Goal: Find specific page/section: Find specific page/section

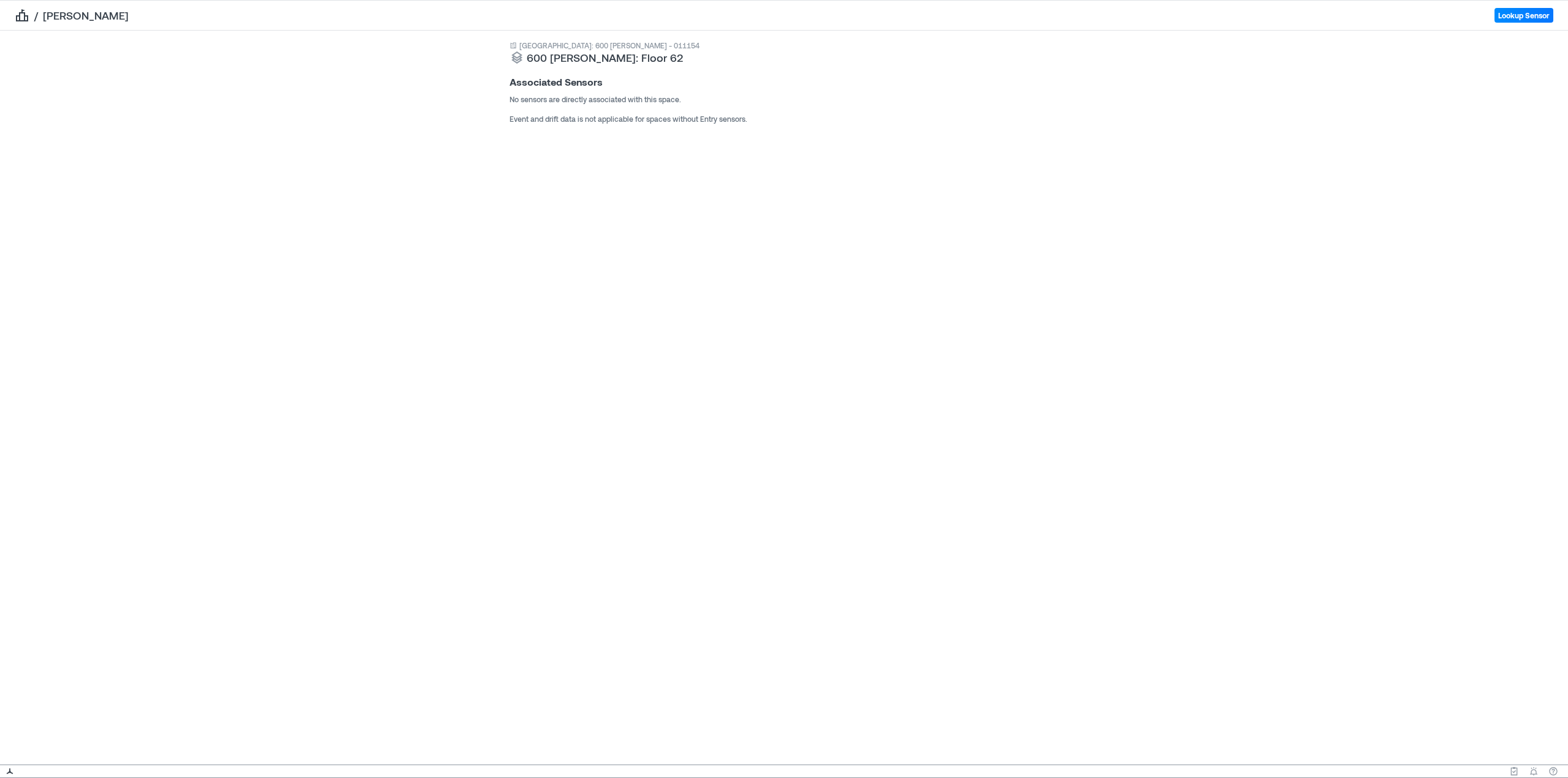
click at [25, 13] on icon "breadcrumb" at bounding box center [21, 15] width 12 height 12
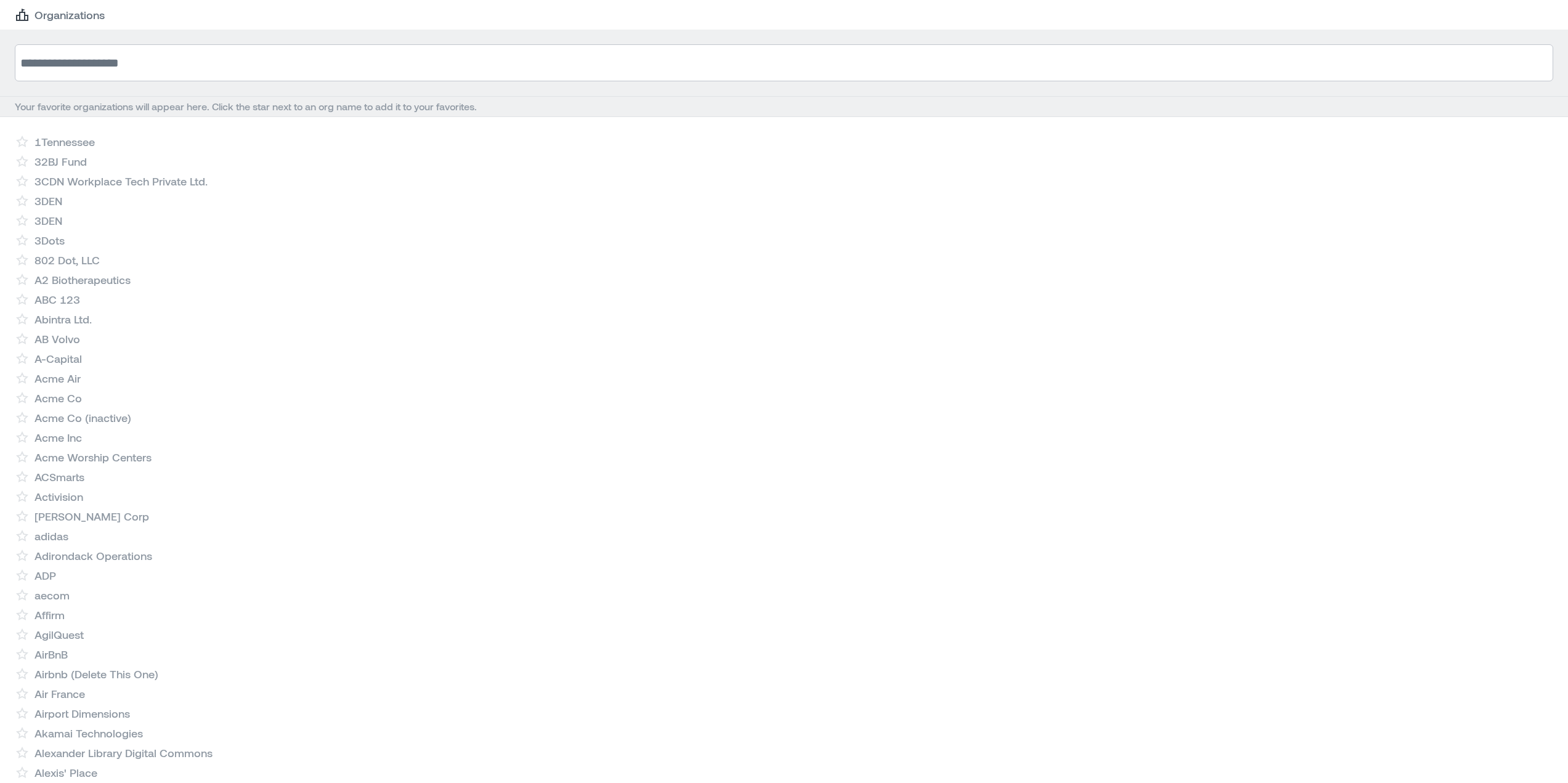
click at [90, 73] on input at bounding box center [784, 63] width 1539 height 37
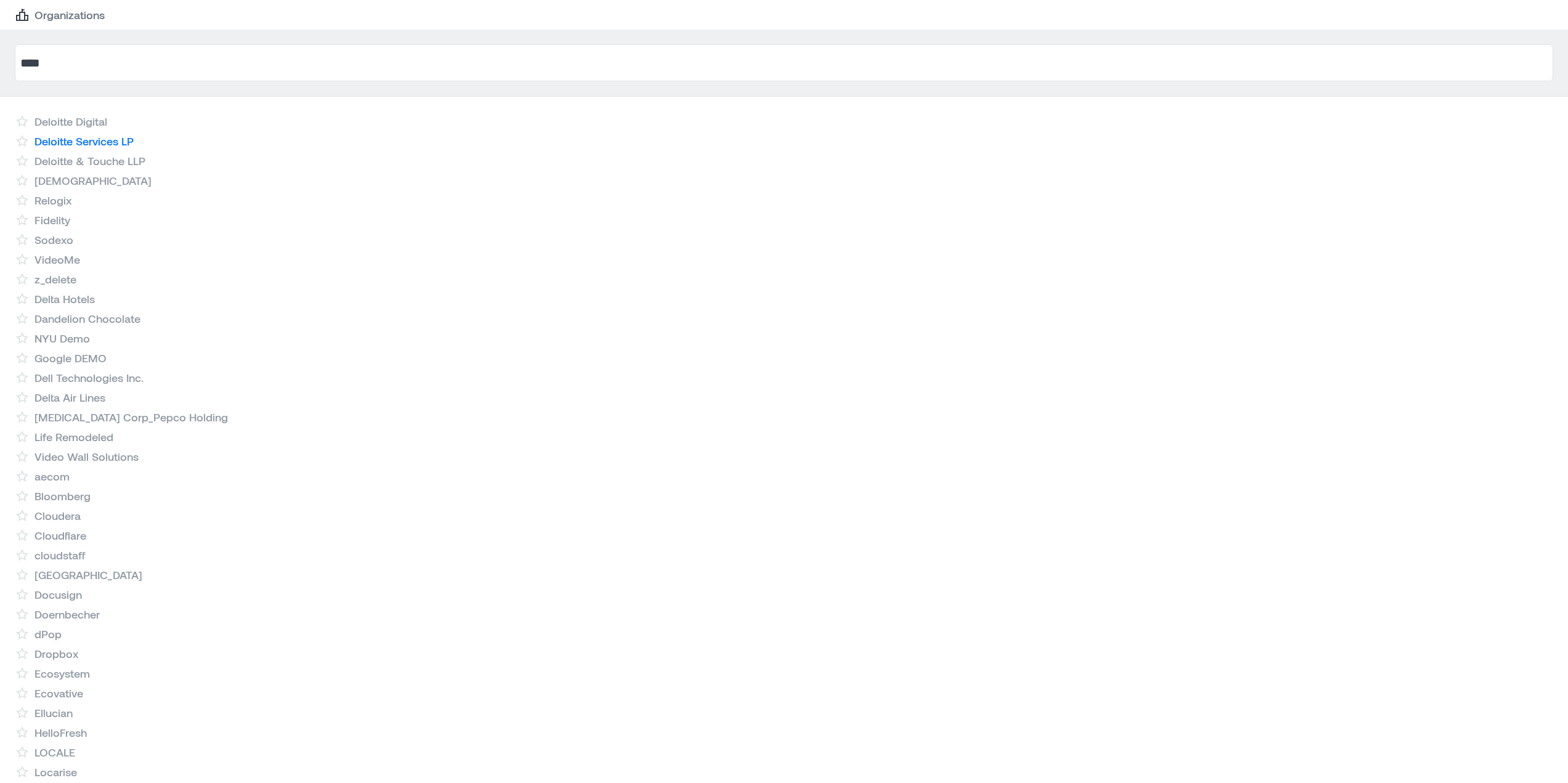
type input "****"
click at [59, 135] on link "Deloitte Services LP" at bounding box center [84, 141] width 99 height 15
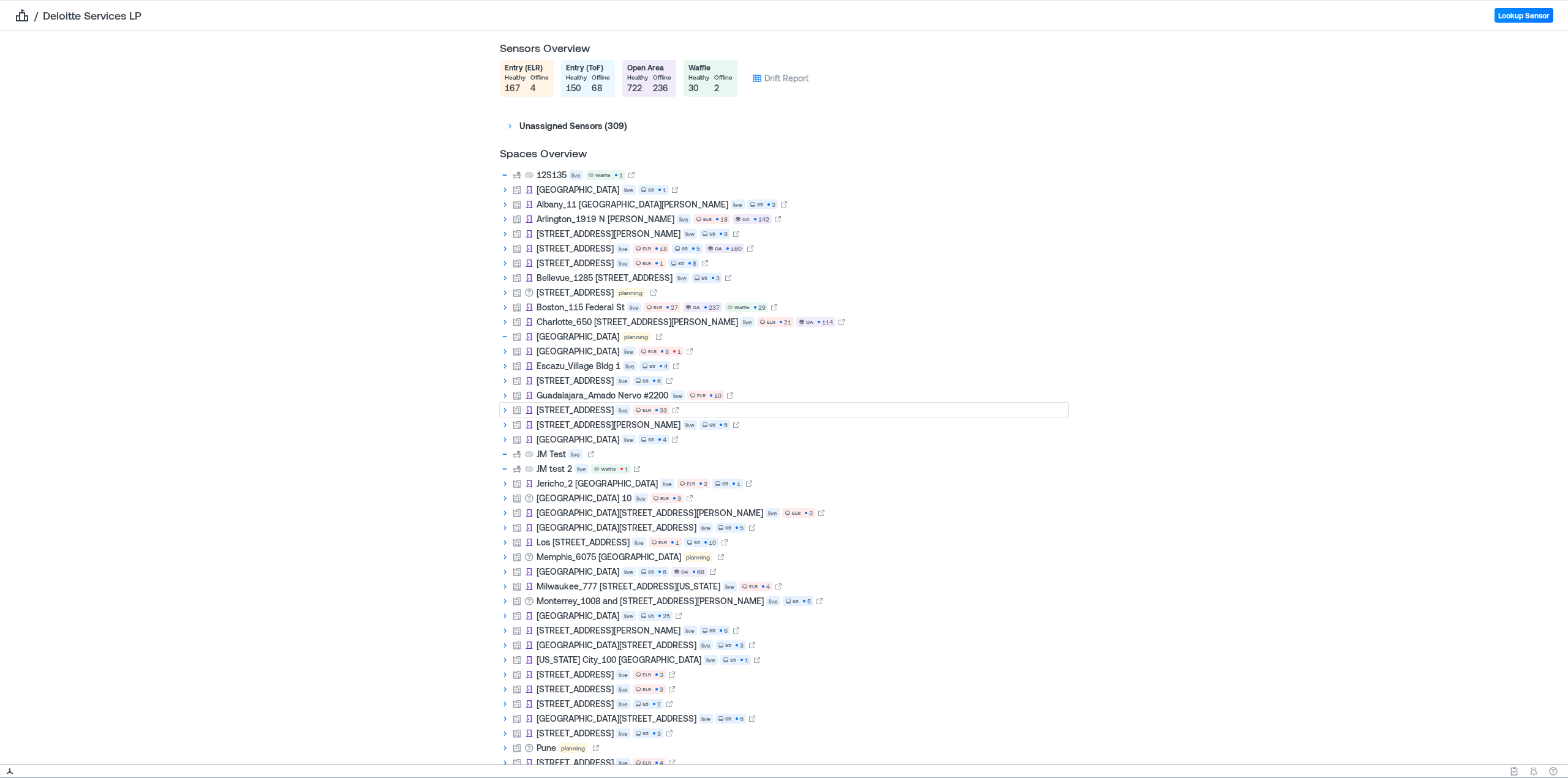
click at [502, 413] on icon at bounding box center [505, 410] width 10 height 10
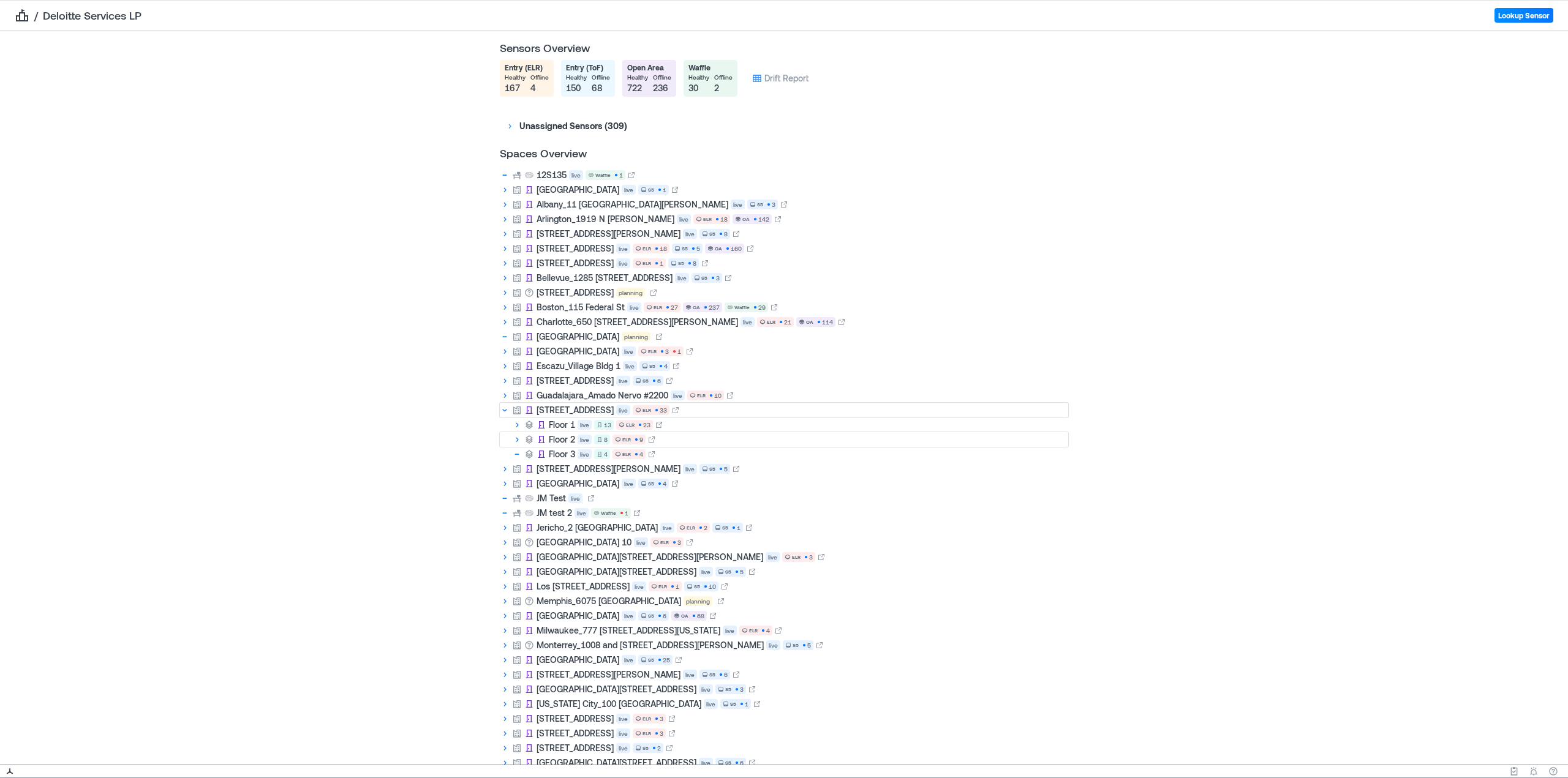
click at [516, 442] on icon at bounding box center [517, 440] width 10 height 10
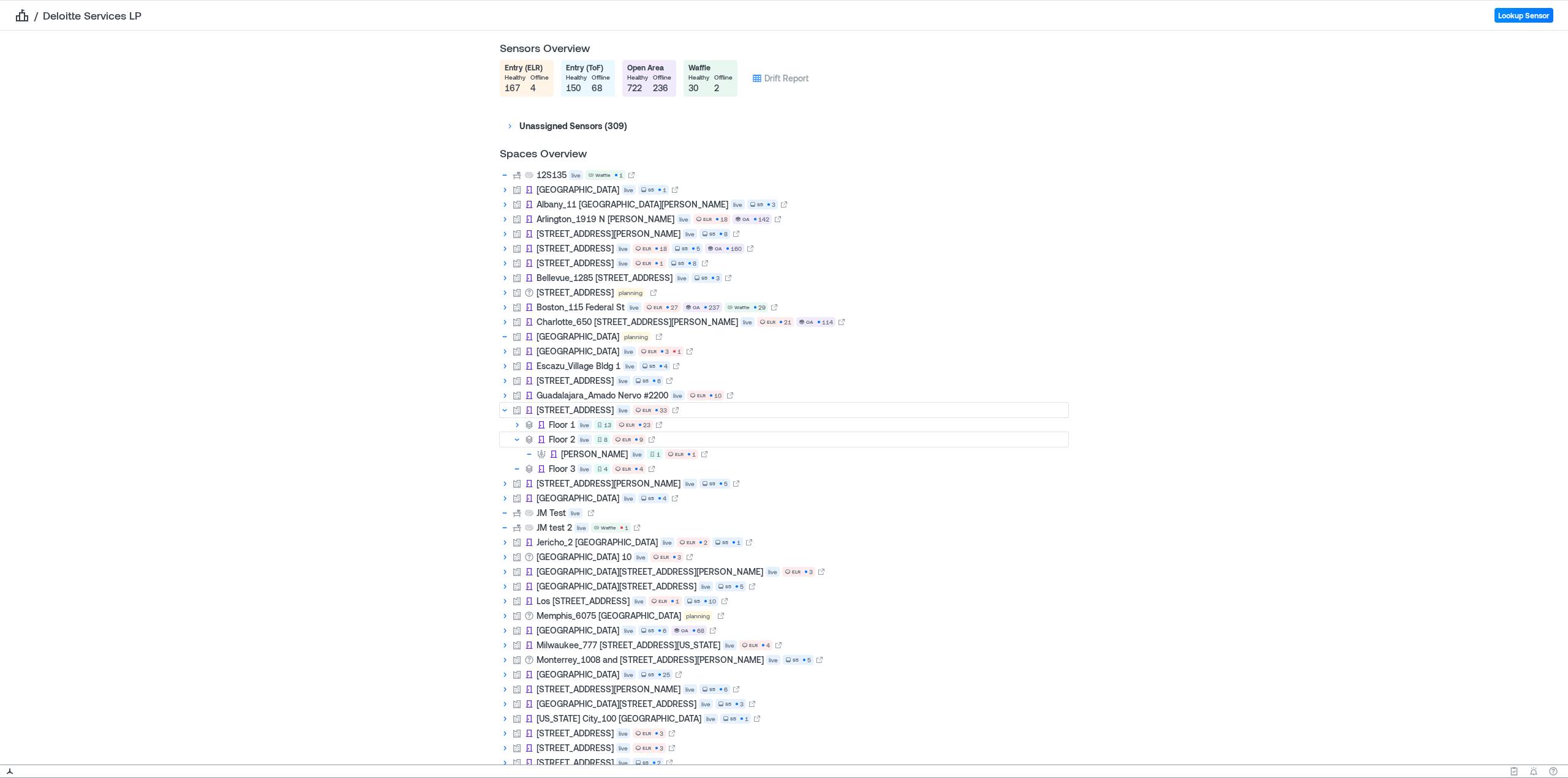
click at [549, 439] on p "Floor 2" at bounding box center [562, 439] width 26 height 12
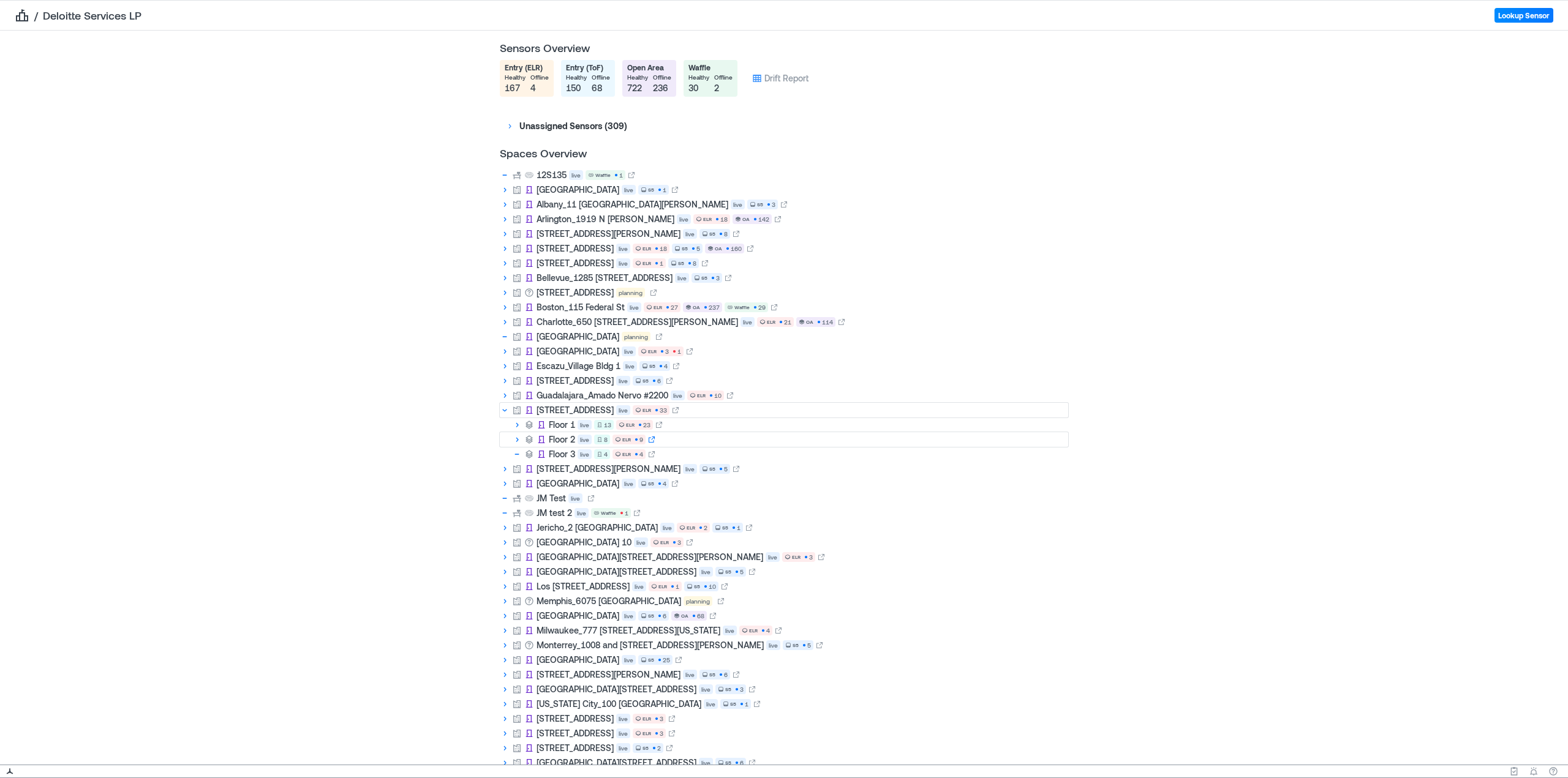
click at [648, 442] on icon at bounding box center [651, 440] width 7 height 7
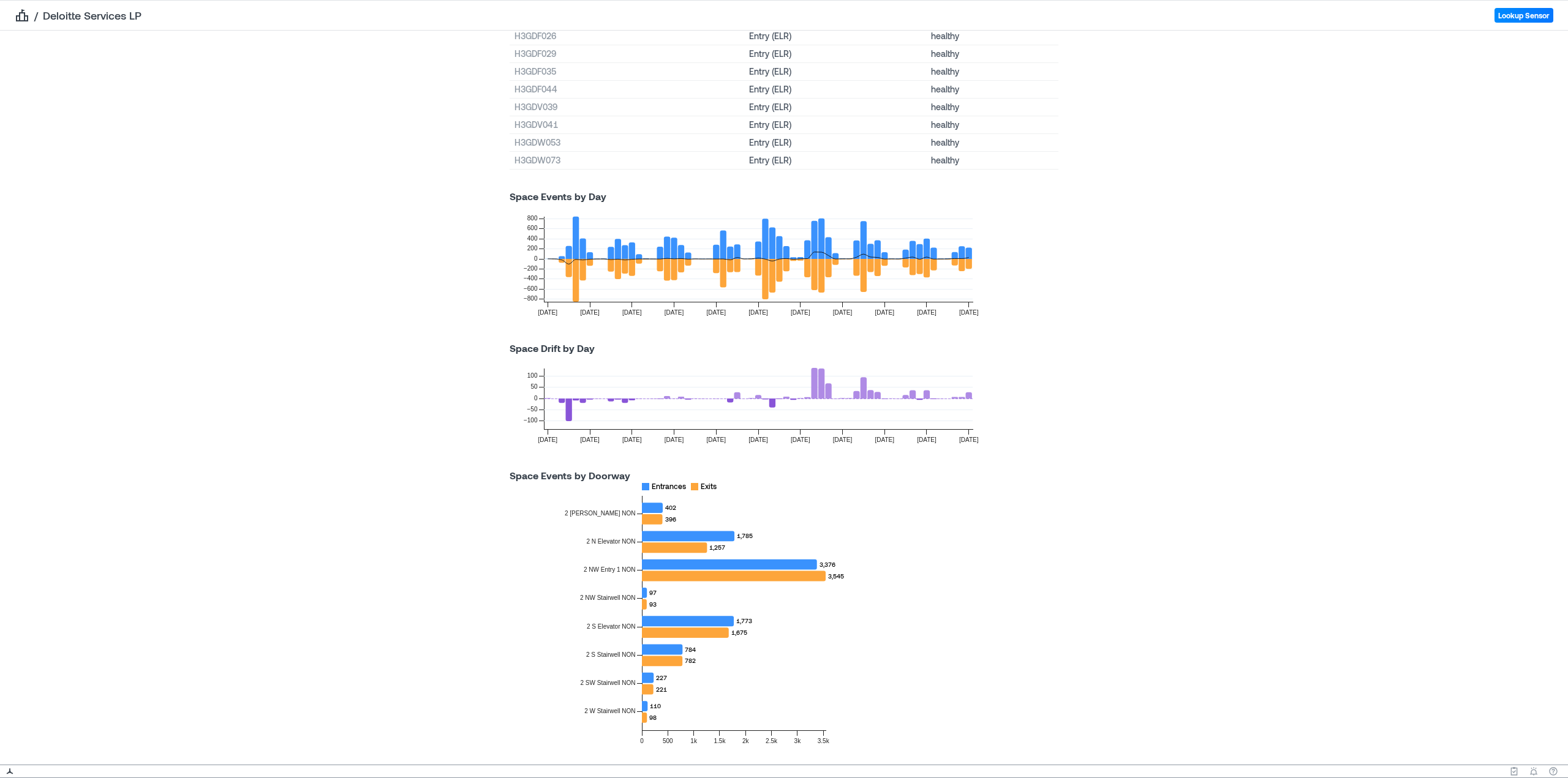
scroll to position [222, 0]
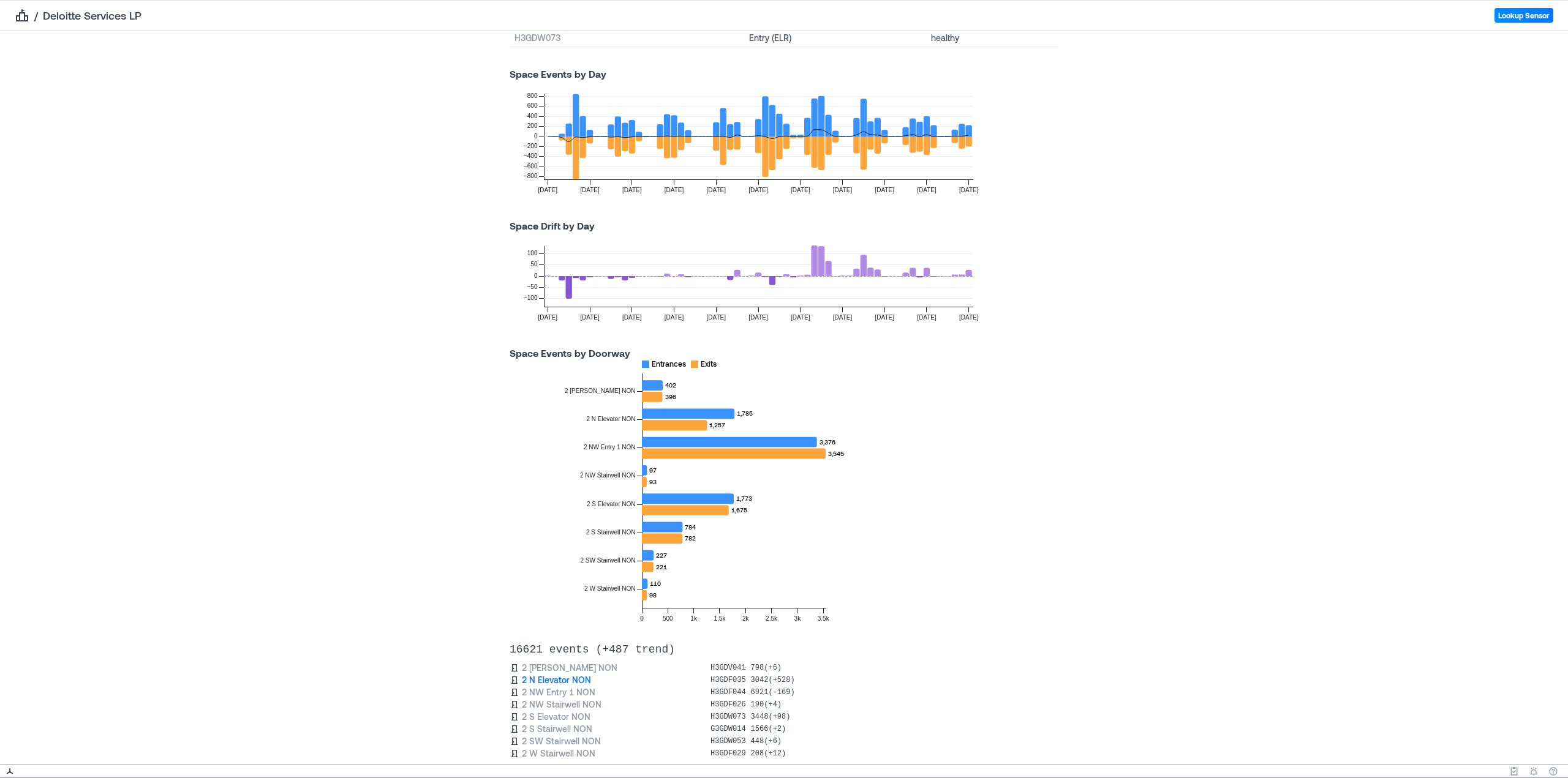
click at [572, 684] on link "2 N Elevator NON" at bounding box center [556, 680] width 69 height 12
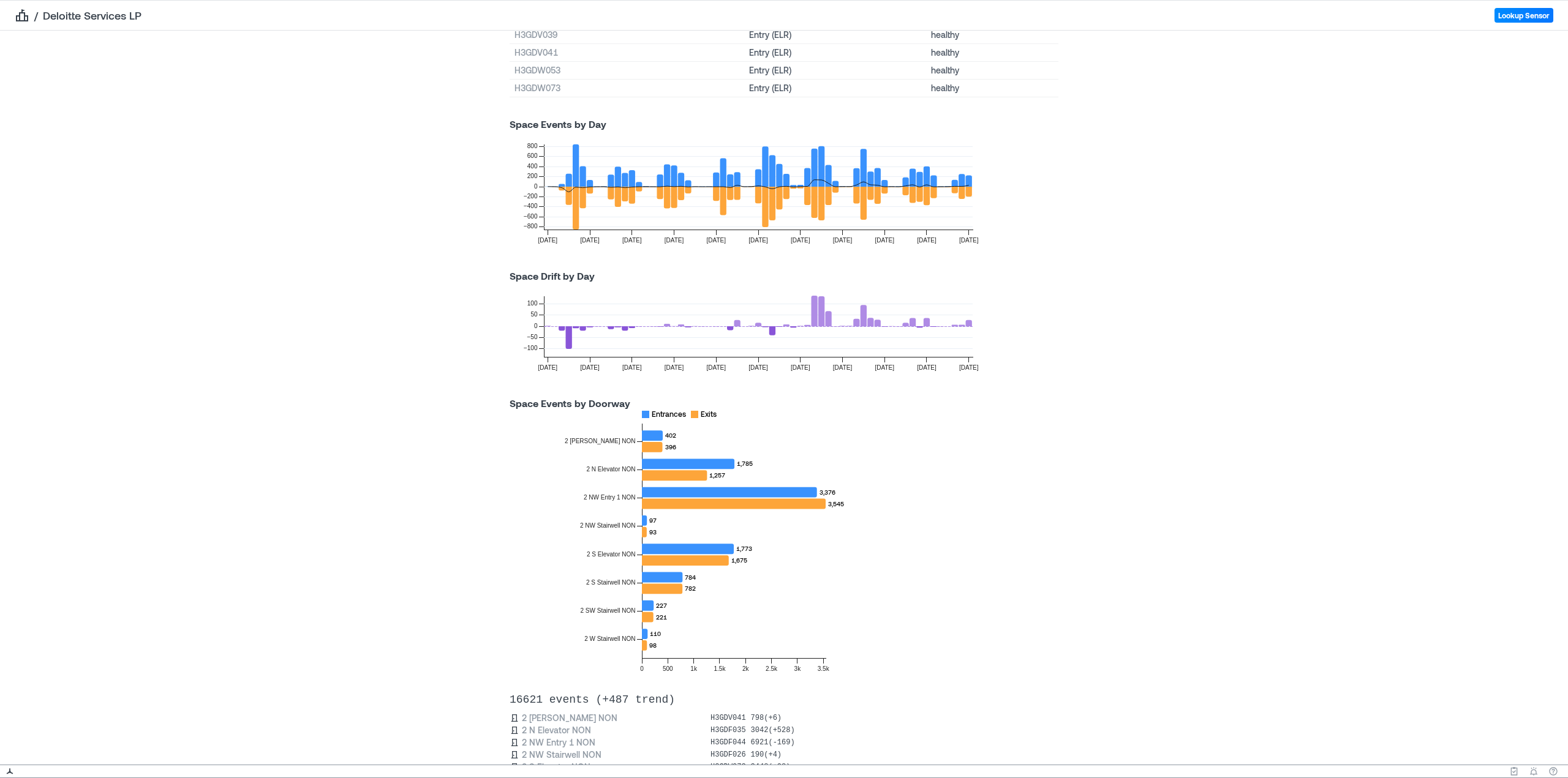
scroll to position [222, 0]
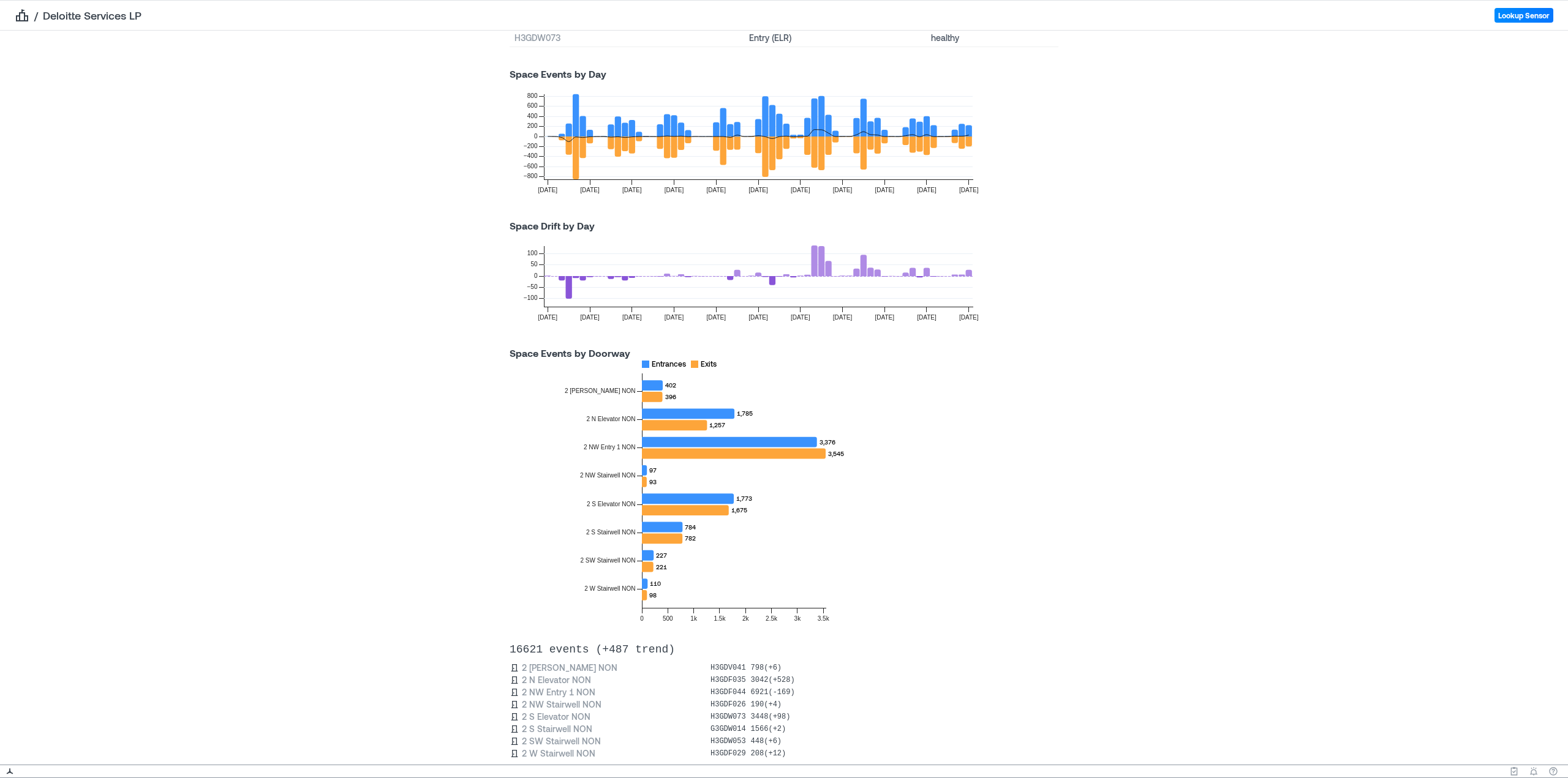
click at [966, 273] on icon at bounding box center [969, 273] width 6 height 6
